Goal: Transaction & Acquisition: Purchase product/service

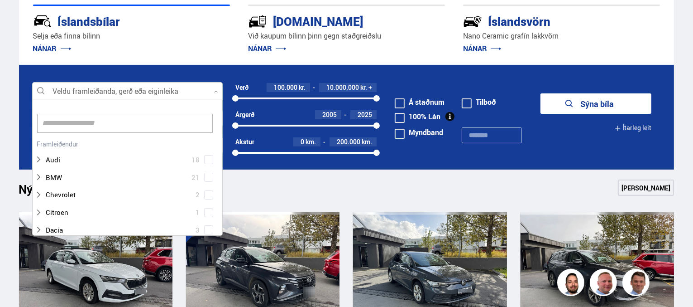
scroll to position [135, 188]
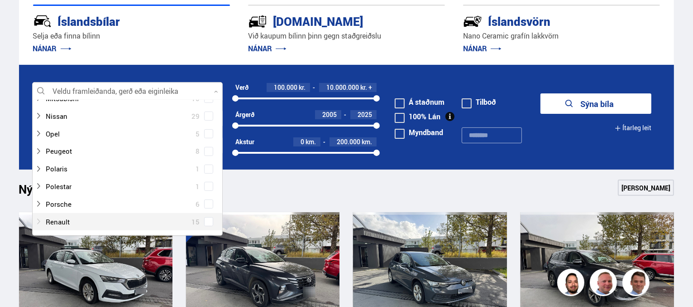
click at [69, 221] on div at bounding box center [118, 221] width 167 height 13
click at [69, 222] on div at bounding box center [118, 221] width 167 height 13
click at [69, 220] on div at bounding box center [118, 221] width 167 height 13
click at [66, 219] on div at bounding box center [118, 221] width 167 height 13
click at [209, 219] on span at bounding box center [208, 221] width 9 height 9
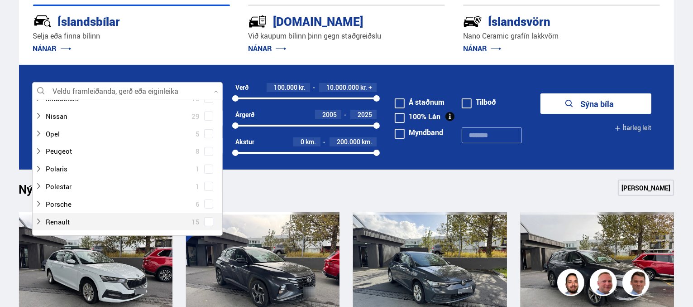
scroll to position [500, 0]
click at [172, 69] on form "Renault Veldu framleiðanda, gerð eða eiginleika 9 Hreinsa valið Audi 18 BMW 21 …" at bounding box center [347, 117] width 656 height 105
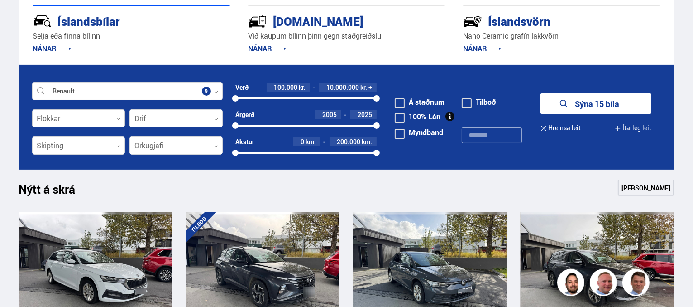
click at [120, 121] on div at bounding box center [78, 119] width 93 height 18
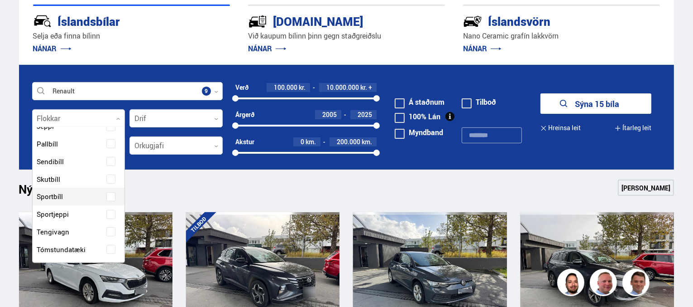
scroll to position [170, 0]
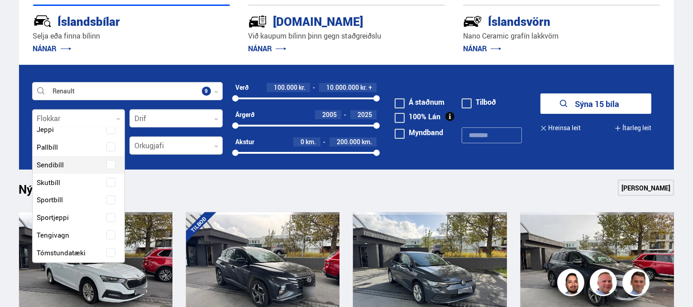
click at [115, 166] on div "Sendibíll" at bounding box center [79, 164] width 88 height 13
click at [165, 118] on div at bounding box center [176, 119] width 93 height 18
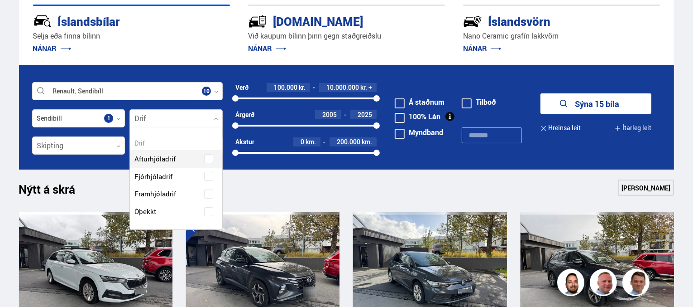
scroll to position [101, 92]
click at [601, 103] on button "Sýna 7 bíla" at bounding box center [596, 103] width 111 height 20
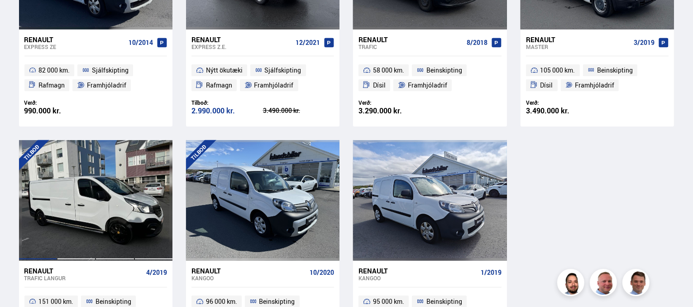
scroll to position [302, 0]
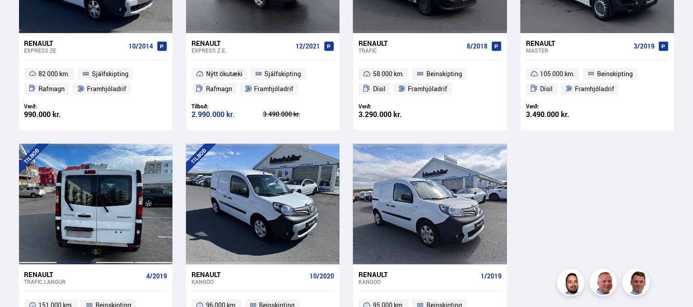
click at [73, 209] on div at bounding box center [76, 204] width 38 height 120
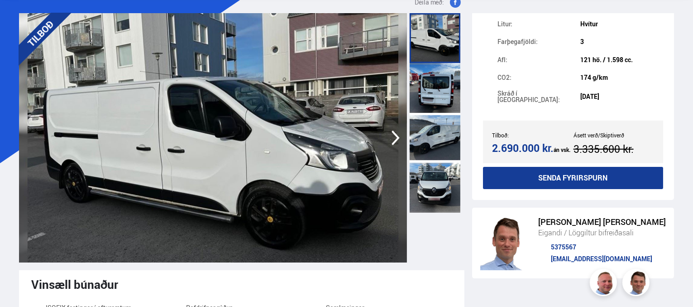
scroll to position [60, 0]
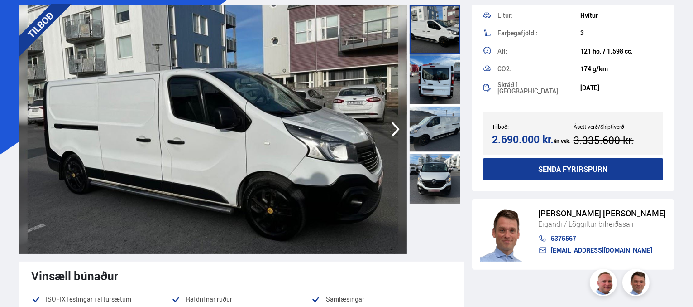
click at [393, 127] on icon "button" at bounding box center [396, 129] width 18 height 22
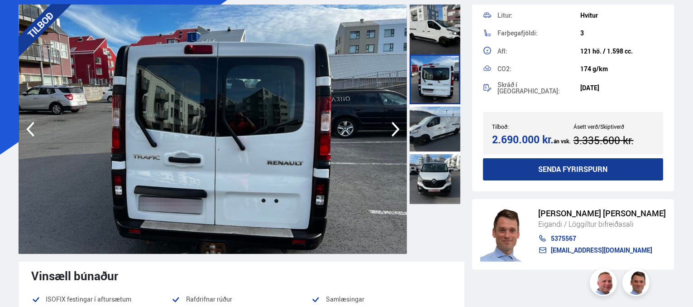
click at [391, 127] on icon "button" at bounding box center [396, 129] width 18 height 22
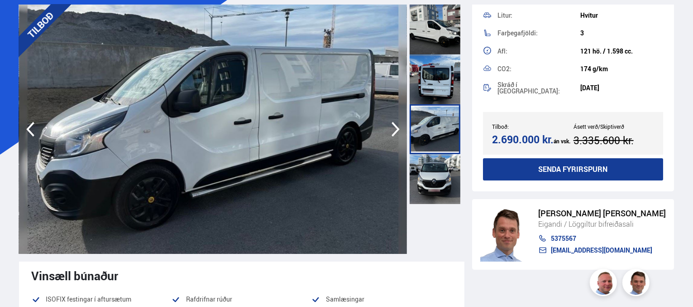
click at [34, 131] on icon "button" at bounding box center [30, 129] width 18 height 22
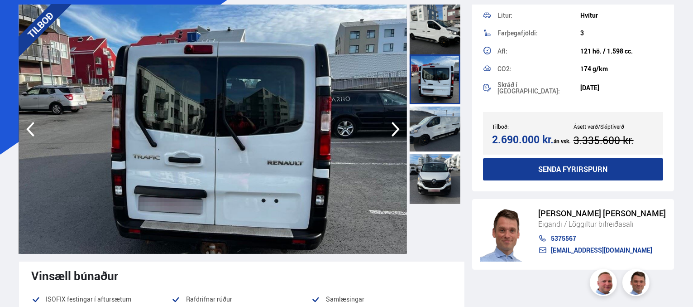
click at [34, 131] on icon "button" at bounding box center [30, 129] width 18 height 22
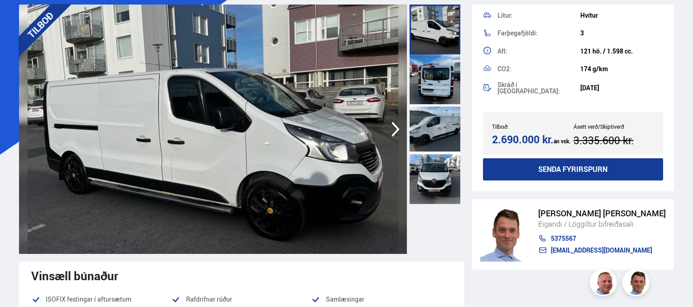
click at [387, 131] on icon "button" at bounding box center [396, 129] width 18 height 22
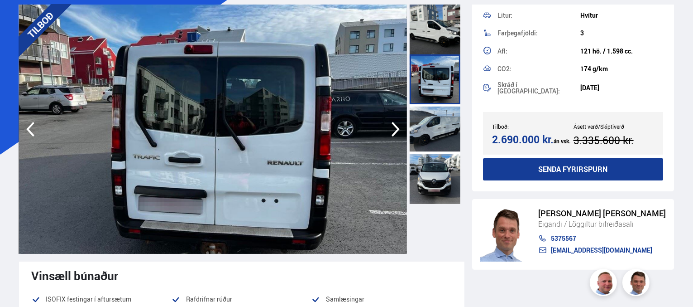
click at [387, 131] on icon "button" at bounding box center [396, 129] width 18 height 22
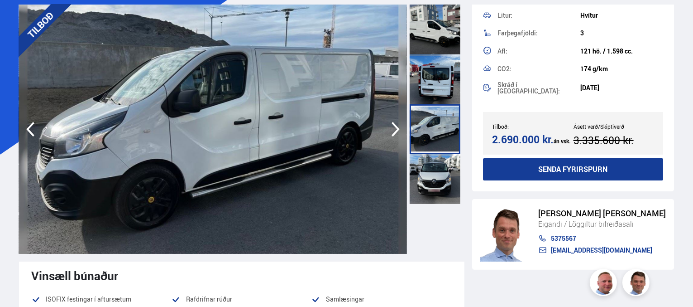
click at [387, 131] on icon "button" at bounding box center [396, 129] width 18 height 22
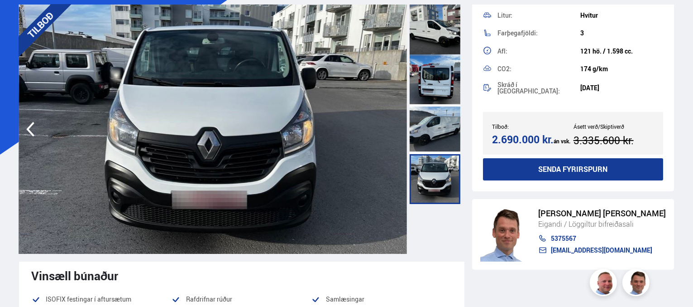
click at [387, 131] on img at bounding box center [213, 129] width 388 height 249
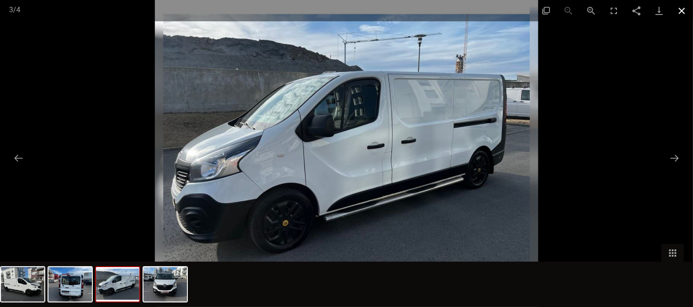
click at [684, 6] on button "Close gallery" at bounding box center [682, 10] width 23 height 21
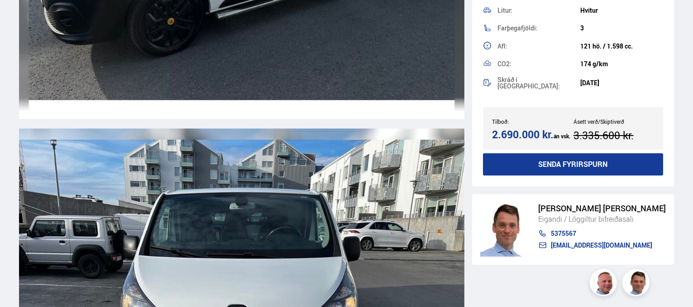
scroll to position [1449, 0]
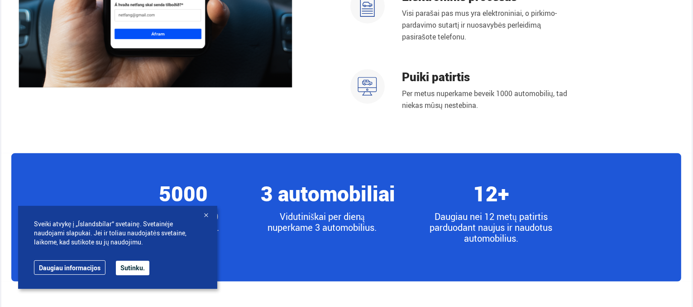
scroll to position [785, 0]
